Goal: Transaction & Acquisition: Book appointment/travel/reservation

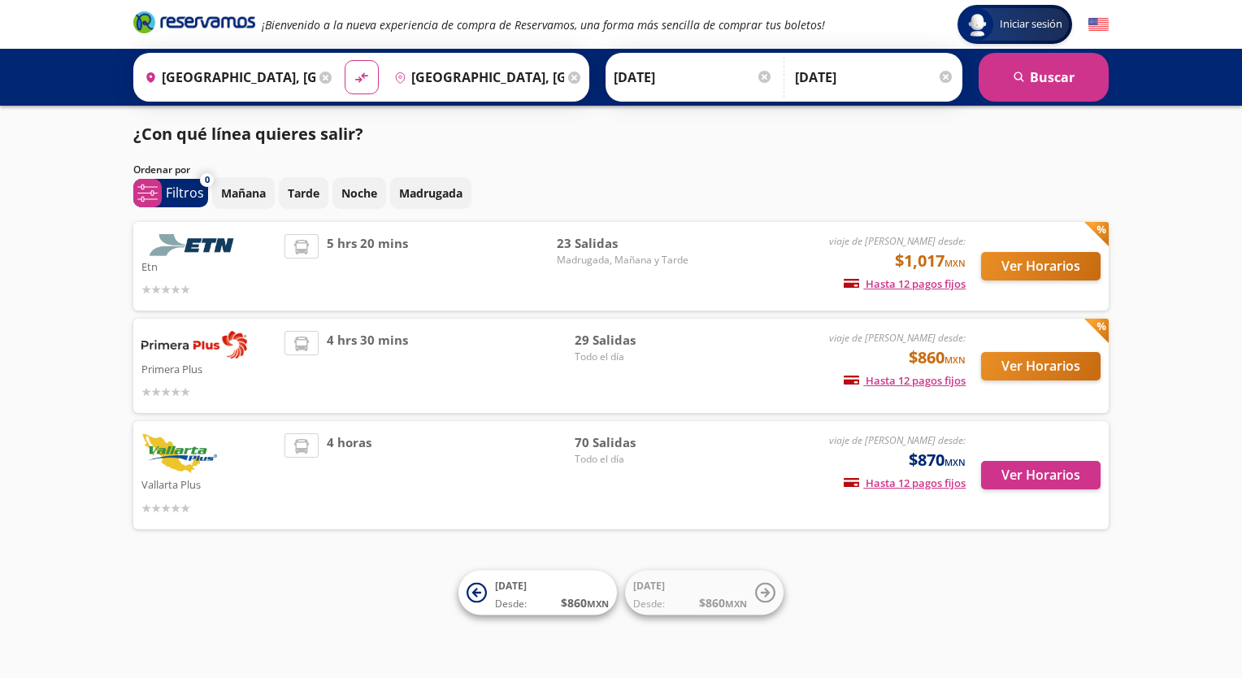
click at [568, 78] on icon at bounding box center [574, 78] width 12 height 12
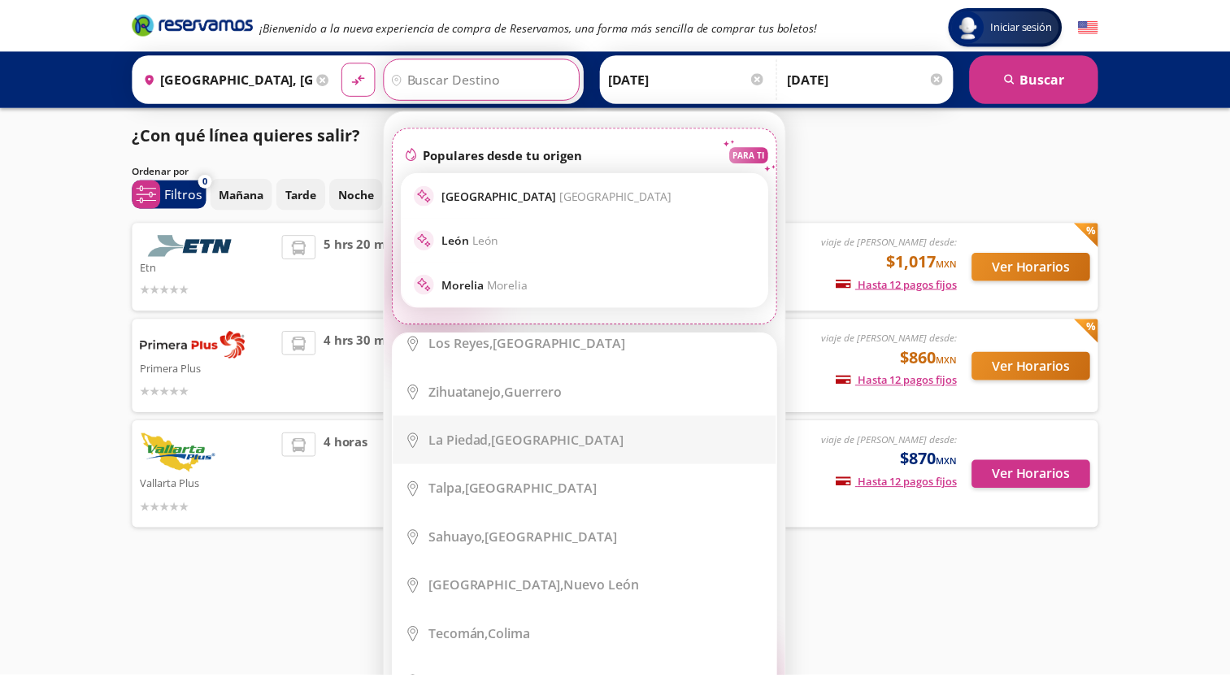
scroll to position [1551, 0]
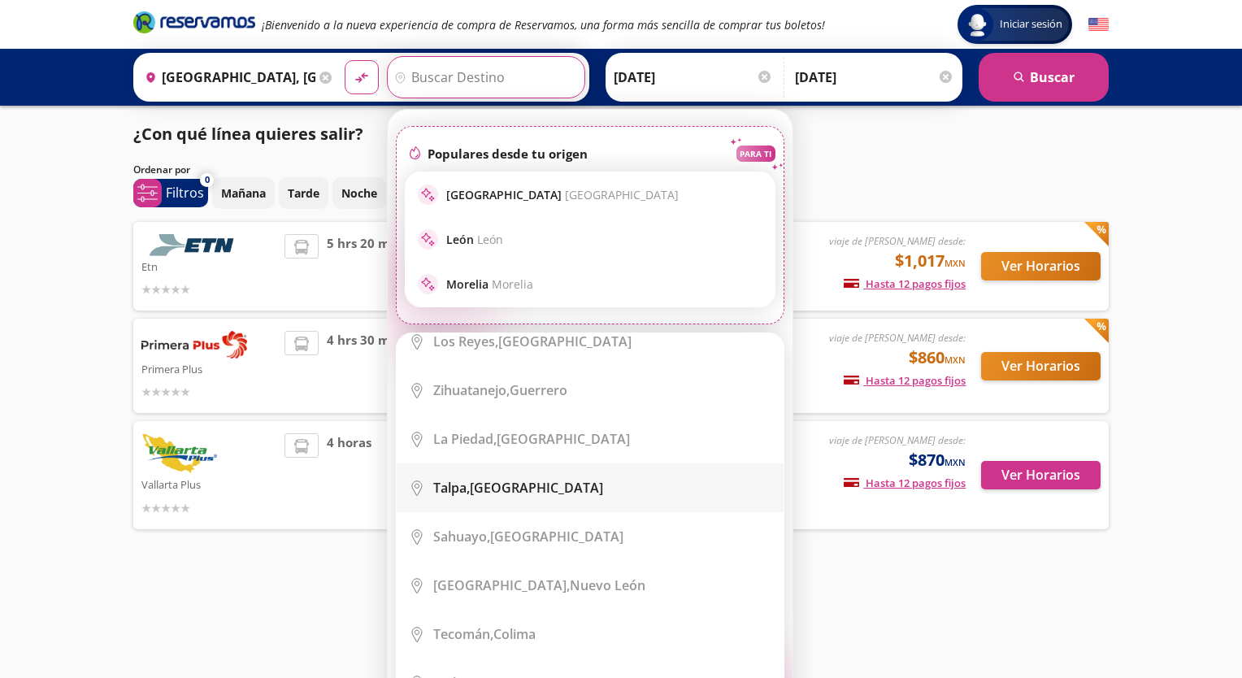
click at [528, 479] on div "[GEOGRAPHIC_DATA], [GEOGRAPHIC_DATA]" at bounding box center [602, 488] width 338 height 18
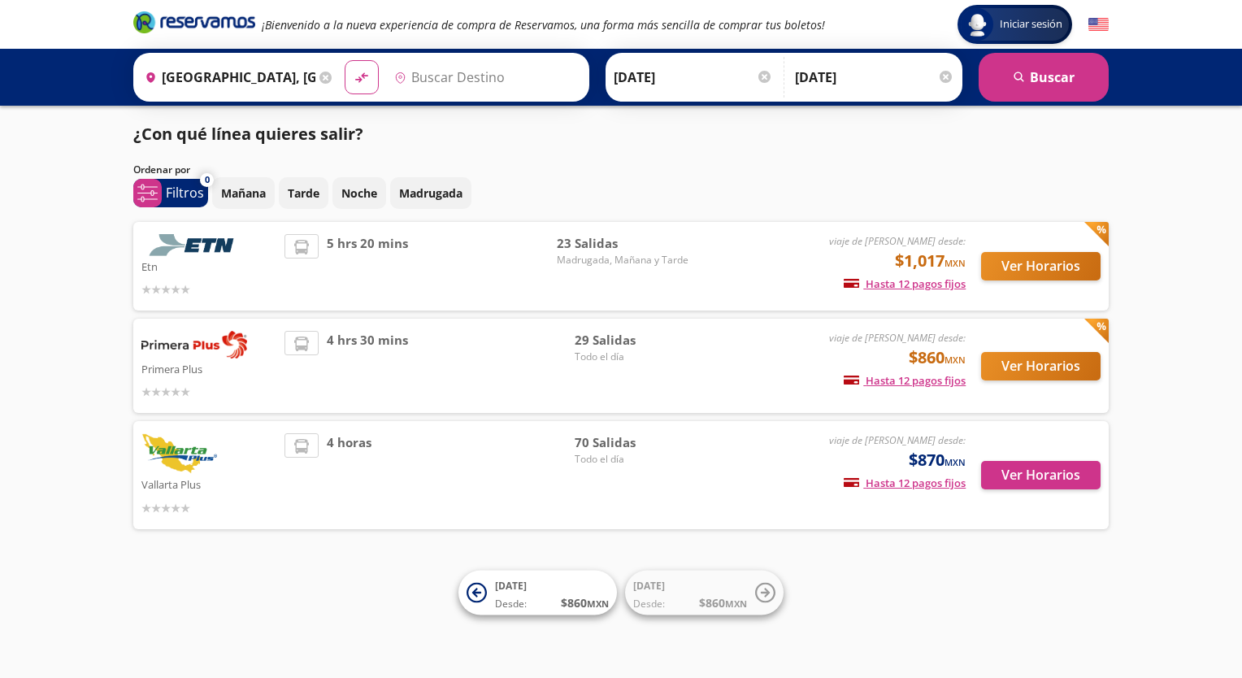
type input "[GEOGRAPHIC_DATA], [GEOGRAPHIC_DATA]"
click at [1029, 79] on div "Iniciar sesión" at bounding box center [1024, 65] width 81 height 33
click at [1072, 81] on button "search [GEOGRAPHIC_DATA]" at bounding box center [1044, 77] width 130 height 49
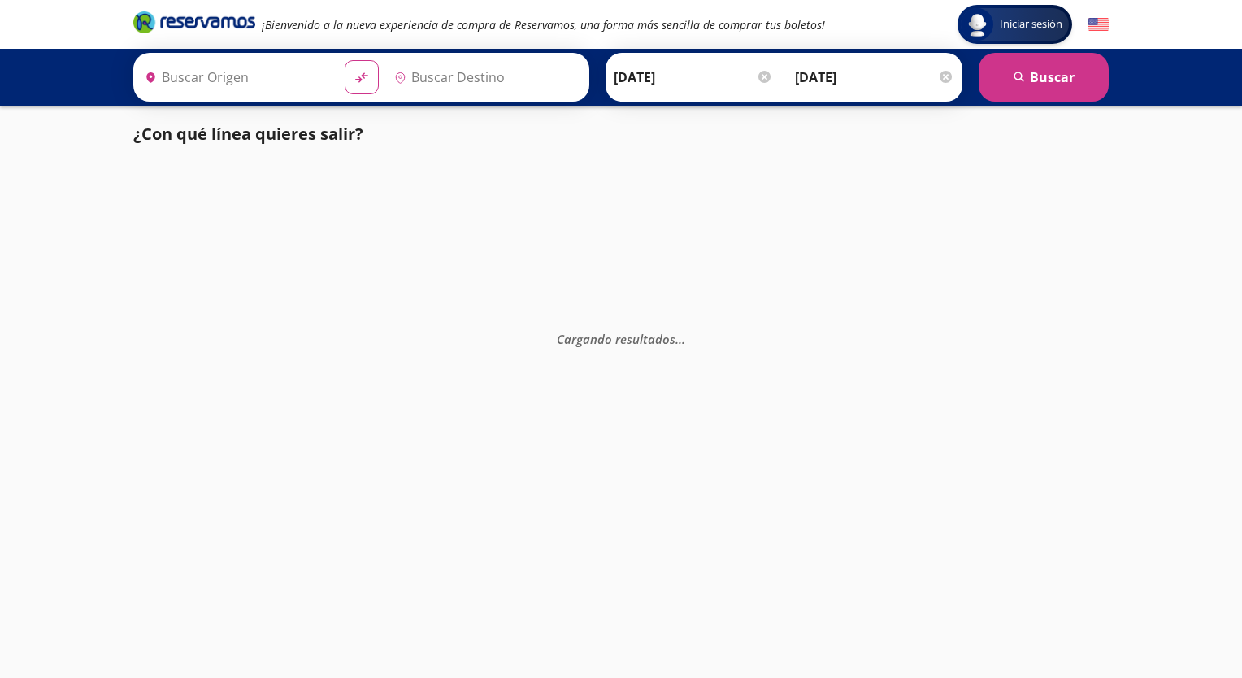
type input "[GEOGRAPHIC_DATA], [GEOGRAPHIC_DATA]"
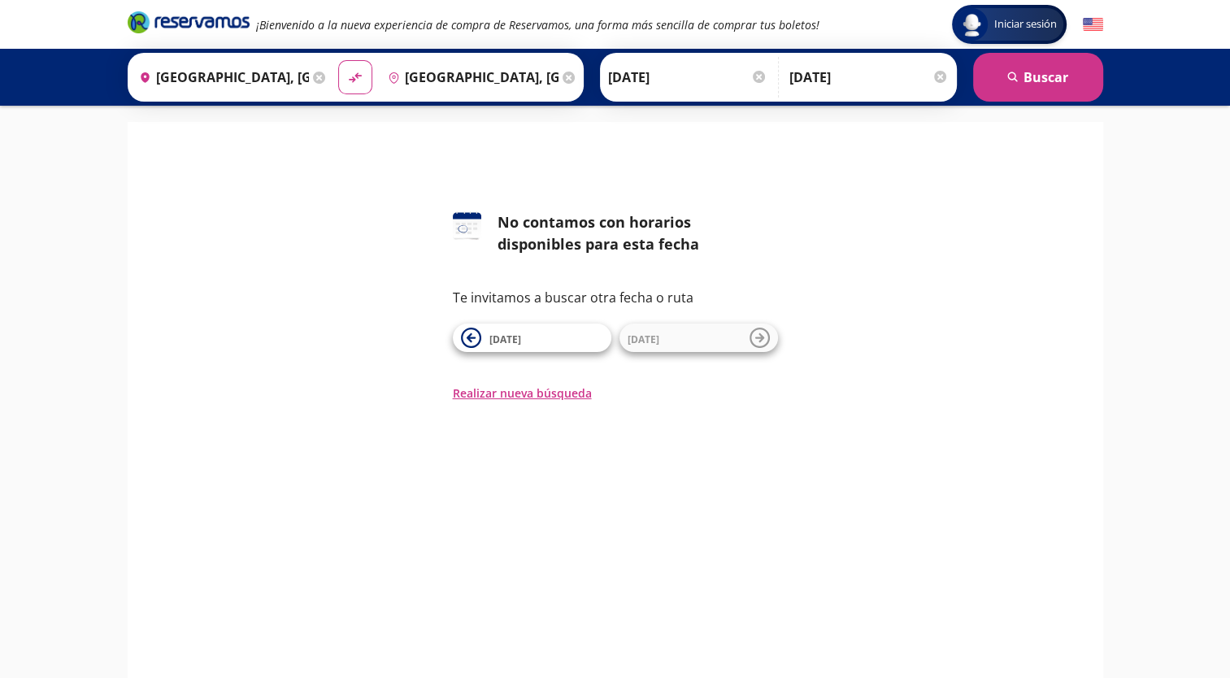
click at [563, 80] on icon at bounding box center [569, 78] width 12 height 12
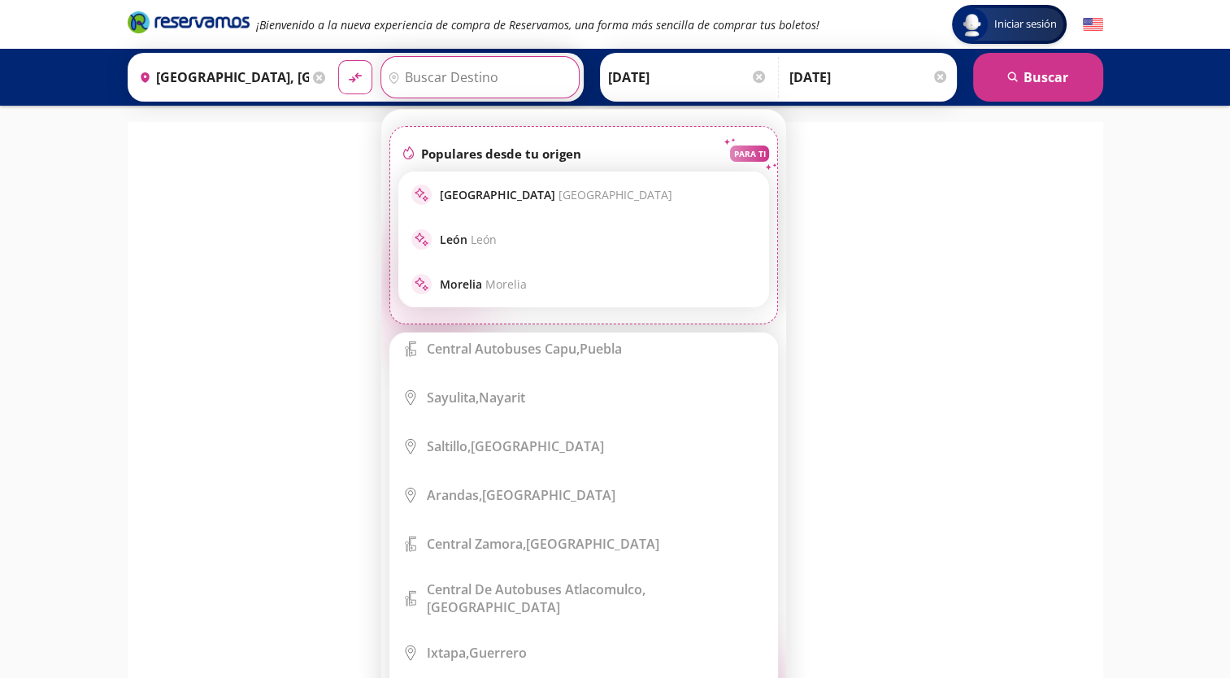
scroll to position [3152, 0]
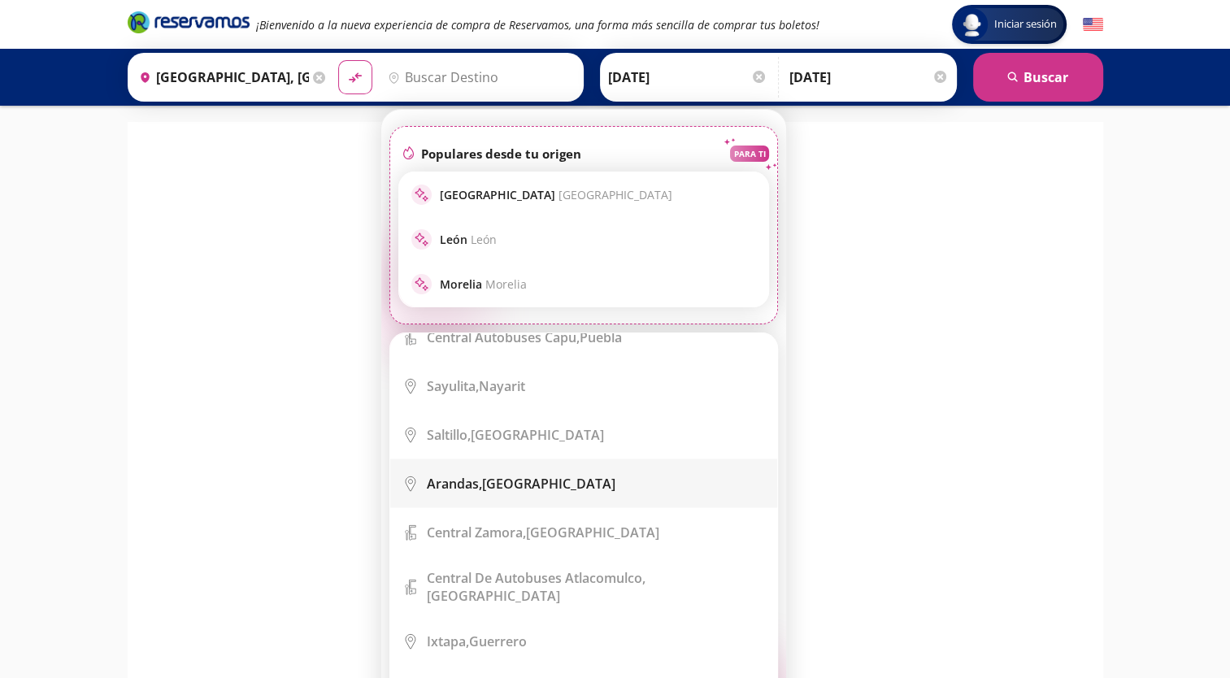
click at [542, 459] on li "City Icon [GEOGRAPHIC_DATA], [GEOGRAPHIC_DATA]" at bounding box center [583, 483] width 387 height 49
type input "[GEOGRAPHIC_DATA], [GEOGRAPHIC_DATA]"
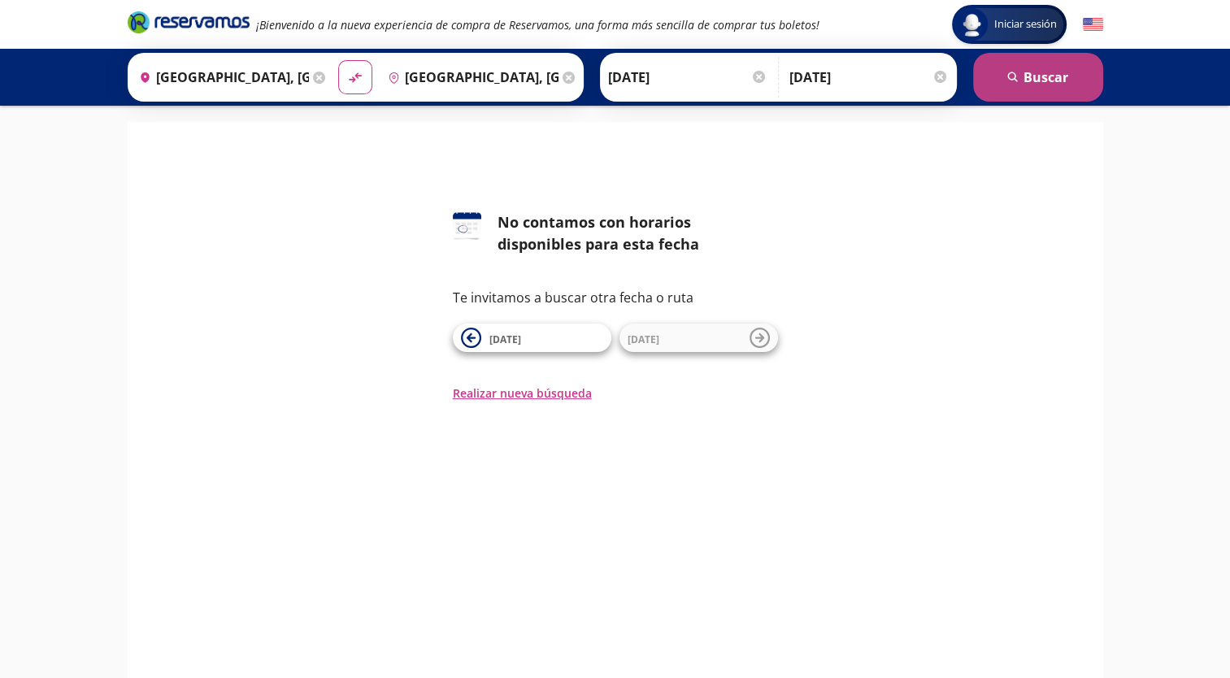
click at [1051, 65] on button "search [GEOGRAPHIC_DATA]" at bounding box center [1038, 77] width 130 height 49
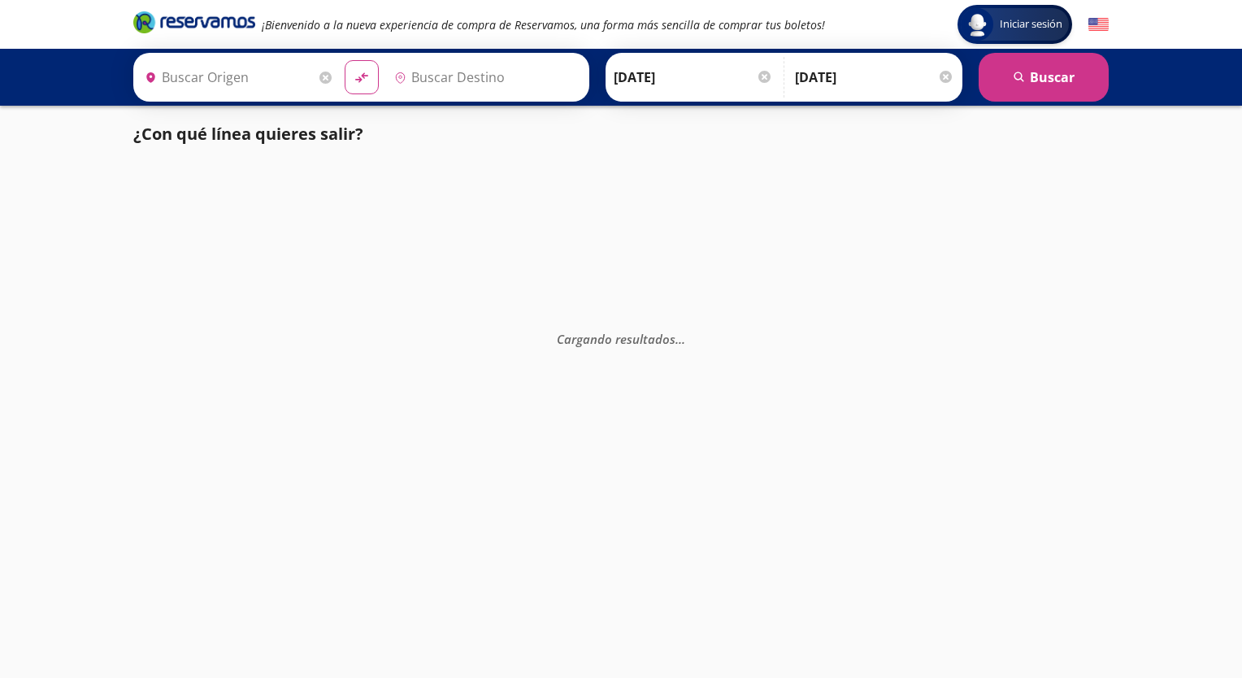
type input "[GEOGRAPHIC_DATA], [GEOGRAPHIC_DATA]"
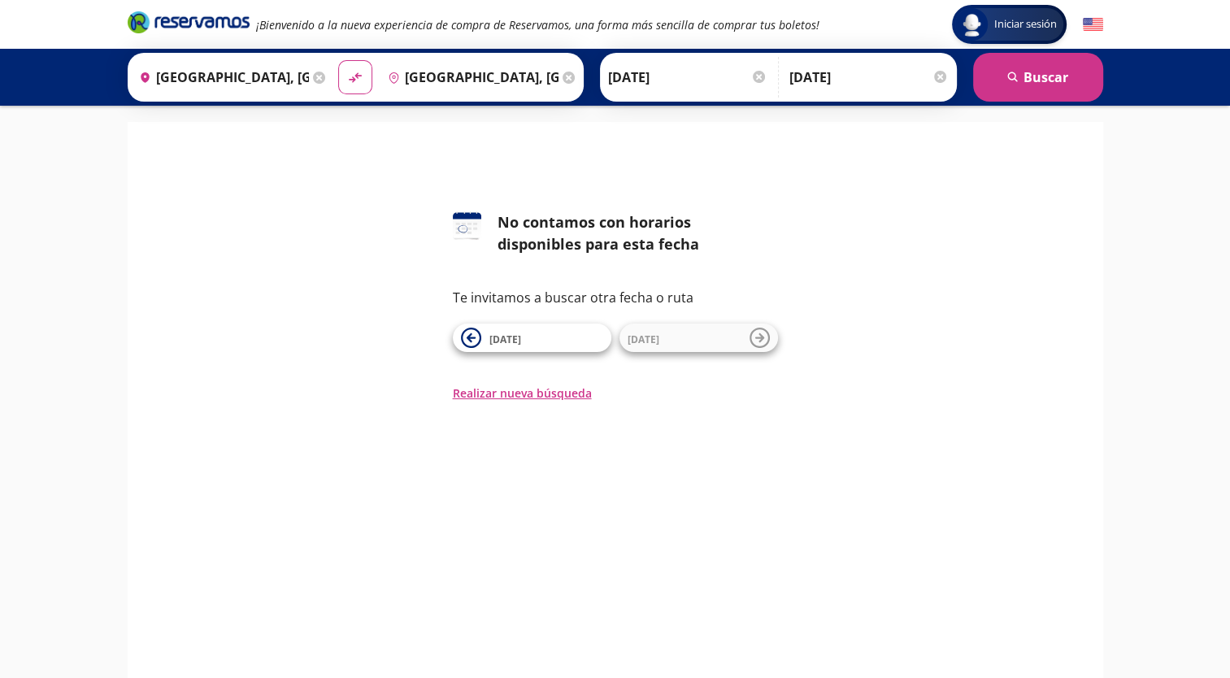
click at [559, 80] on div "Destino pin-outline [GEOGRAPHIC_DATA], [GEOGRAPHIC_DATA]" at bounding box center [480, 77] width 199 height 42
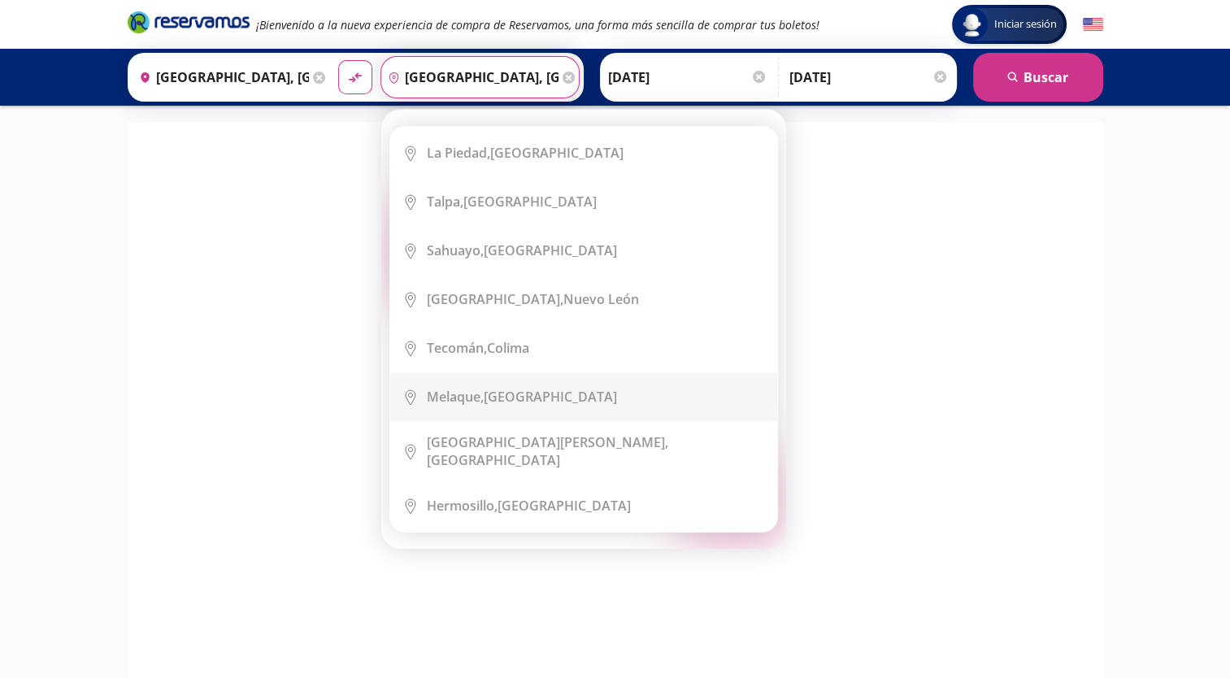
scroll to position [1632, 0]
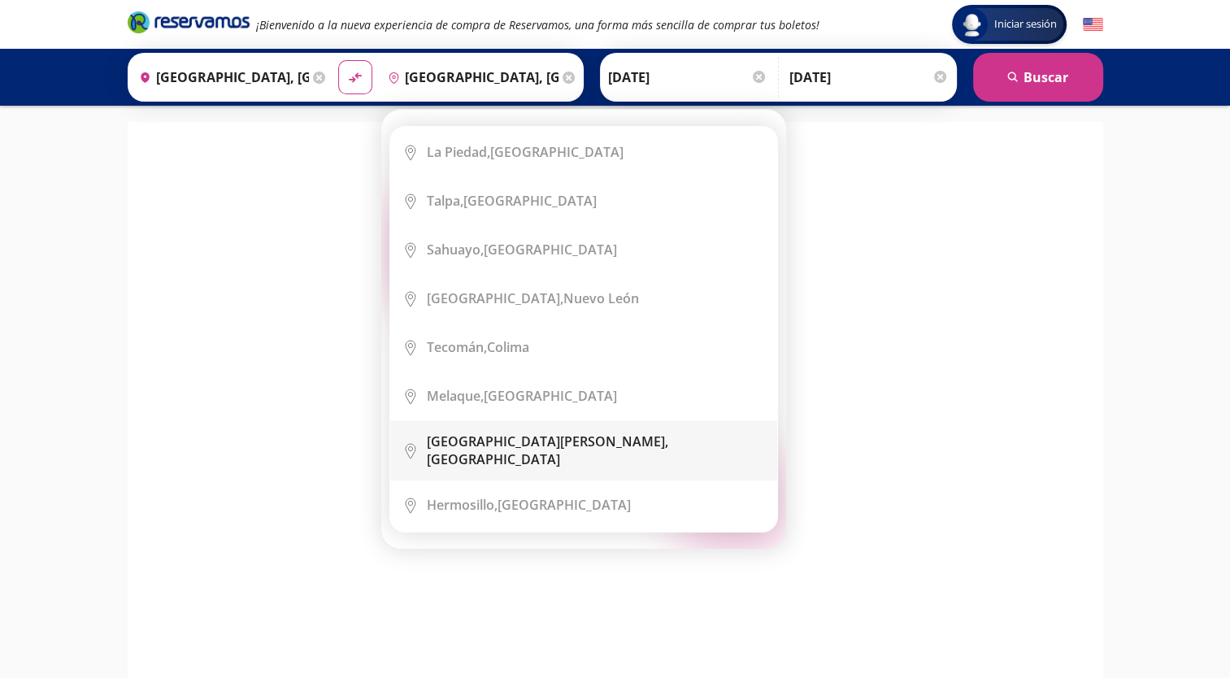
click at [506, 433] on b "[GEOGRAPHIC_DATA][PERSON_NAME]," at bounding box center [547, 442] width 241 height 18
type input "[GEOGRAPHIC_DATA][PERSON_NAME], [GEOGRAPHIC_DATA]"
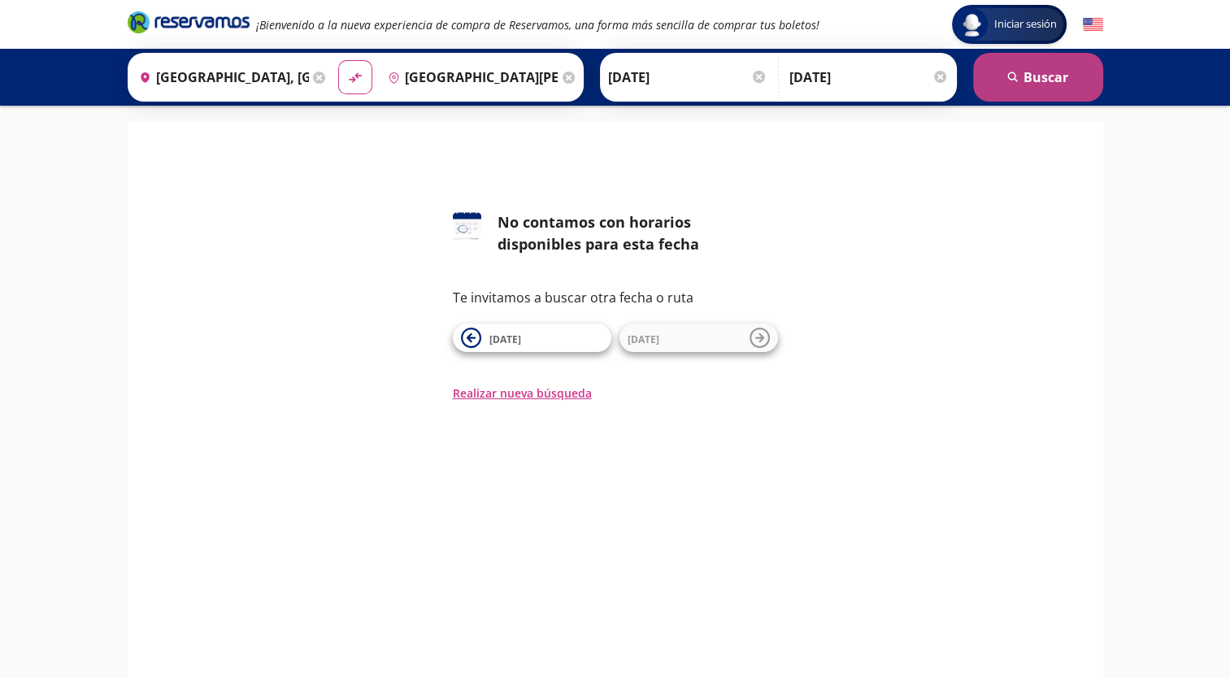
click at [1046, 77] on button "search [GEOGRAPHIC_DATA]" at bounding box center [1038, 77] width 130 height 49
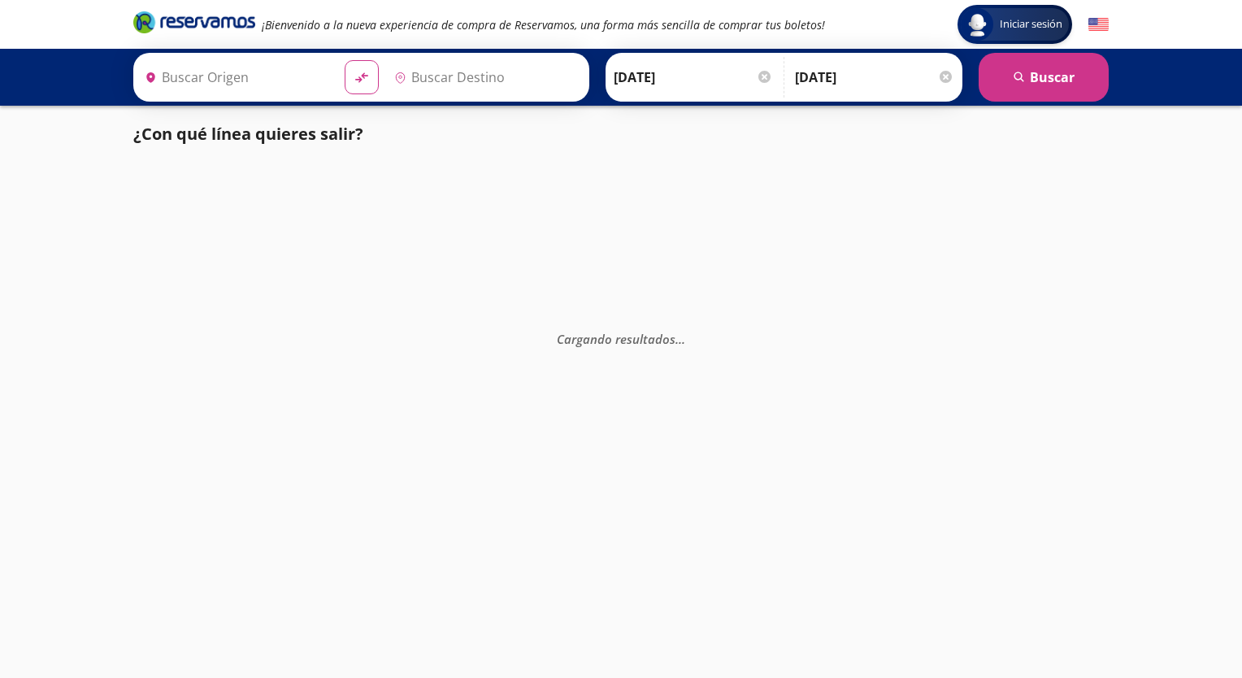
type input "[GEOGRAPHIC_DATA], [GEOGRAPHIC_DATA]"
type input "[GEOGRAPHIC_DATA][PERSON_NAME], [GEOGRAPHIC_DATA]"
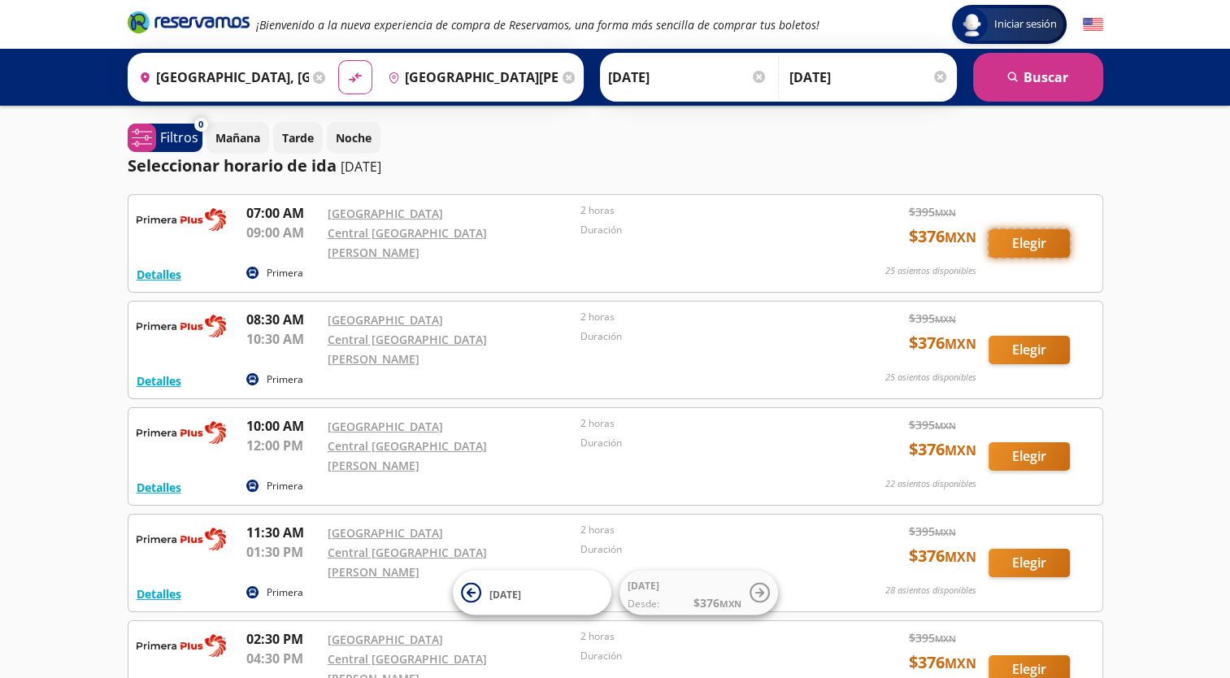
click at [1035, 243] on button "Elegir" at bounding box center [1029, 243] width 81 height 28
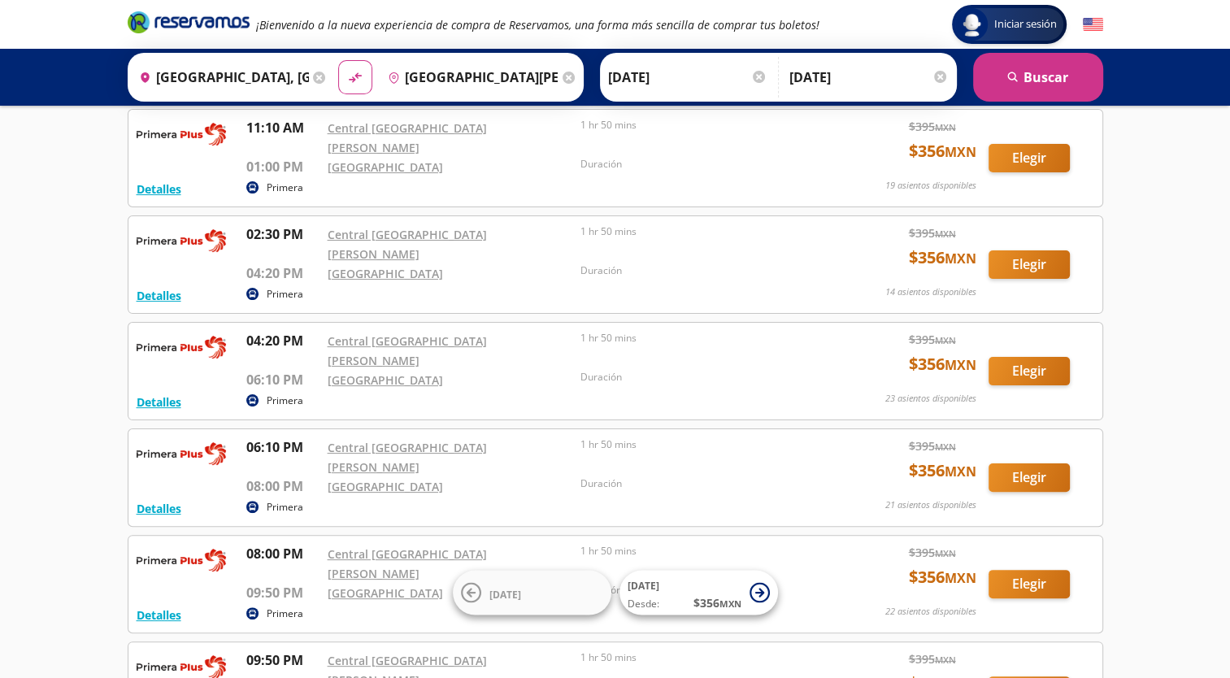
scroll to position [391, 0]
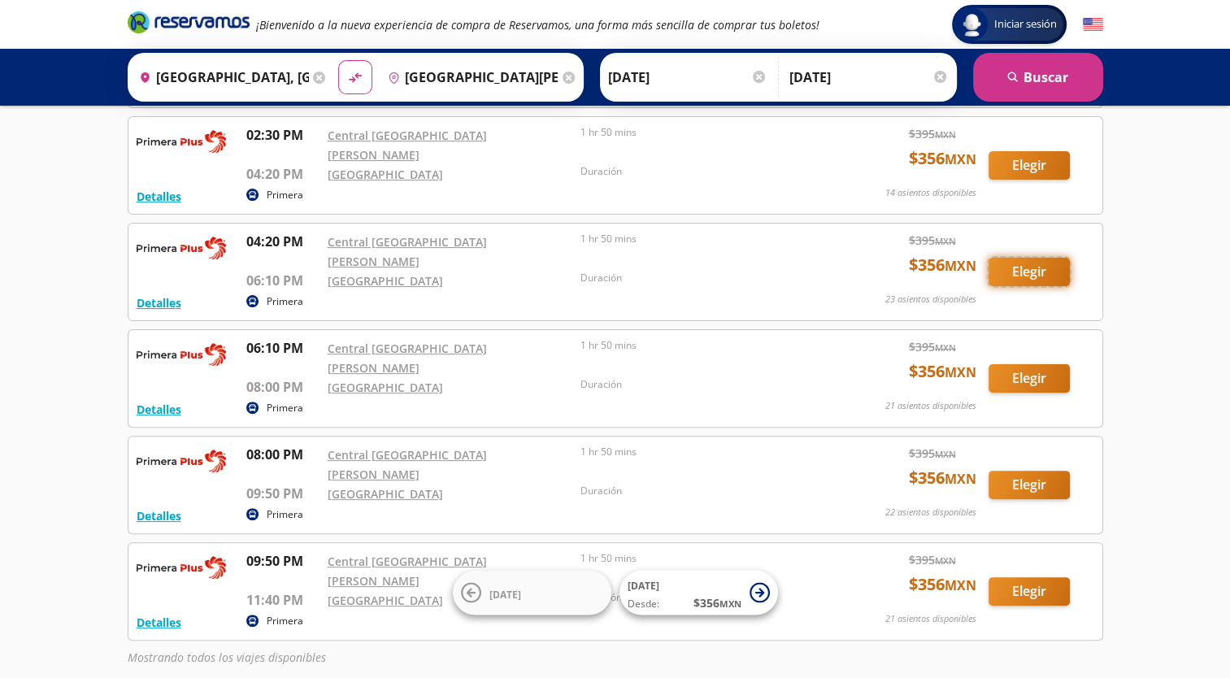
click at [1018, 258] on button "Elegir" at bounding box center [1029, 272] width 81 height 28
